Goal: Find specific fact: Find specific fact

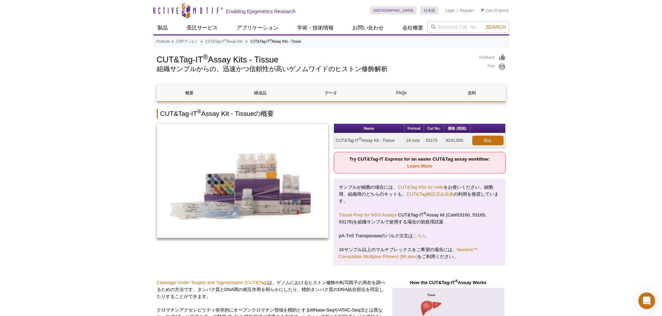
click at [450, 27] on input "search" at bounding box center [468, 27] width 82 height 12
type input "39159"
click at [483, 24] on button "Search" at bounding box center [495, 27] width 24 height 6
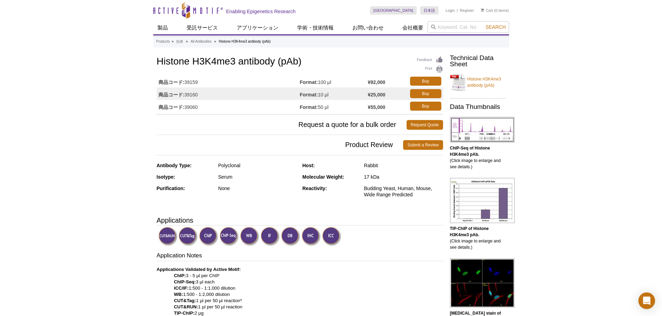
drag, startPoint x: 206, startPoint y: 107, endPoint x: 185, endPoint y: 108, distance: 20.5
click at [185, 108] on td "商品コード: 39060" at bounding box center [228, 106] width 143 height 13
copy td "39060"
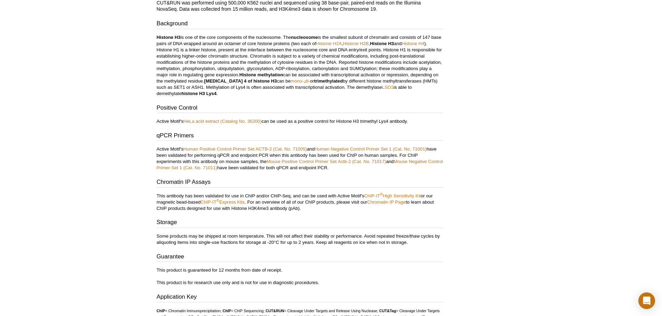
scroll to position [19, 0]
